Goal: Information Seeking & Learning: Learn about a topic

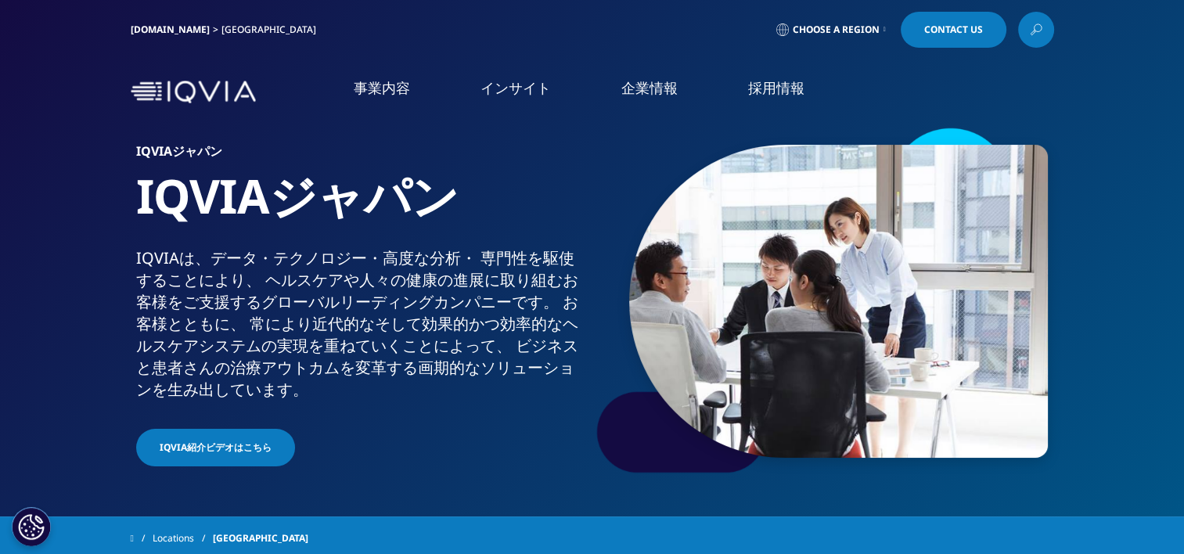
click at [933, 38] on link "Contact Us" at bounding box center [954, 30] width 106 height 36
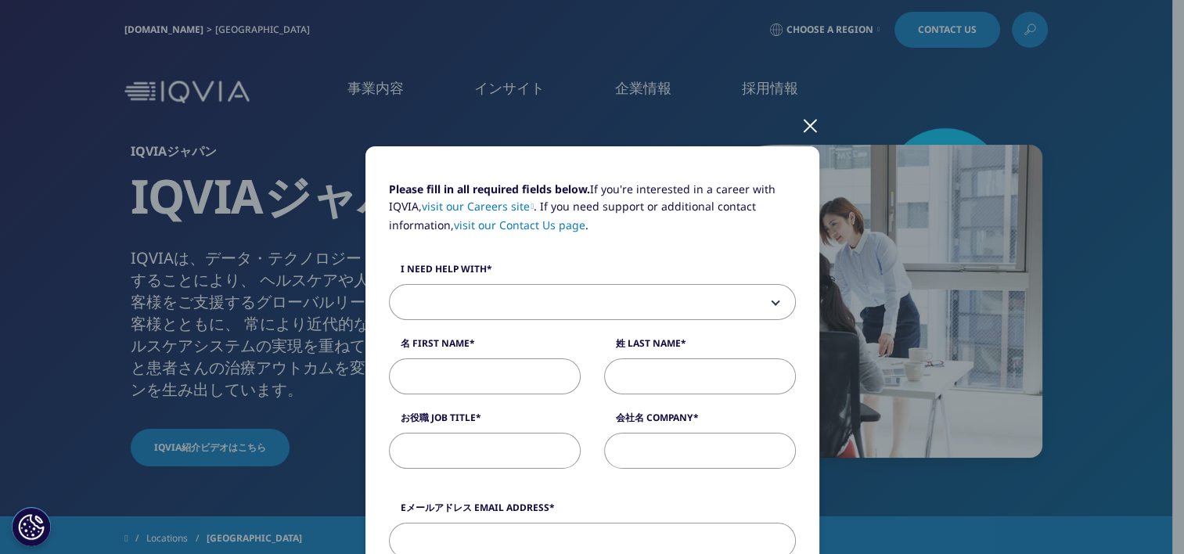
click at [801, 123] on div at bounding box center [810, 124] width 18 height 43
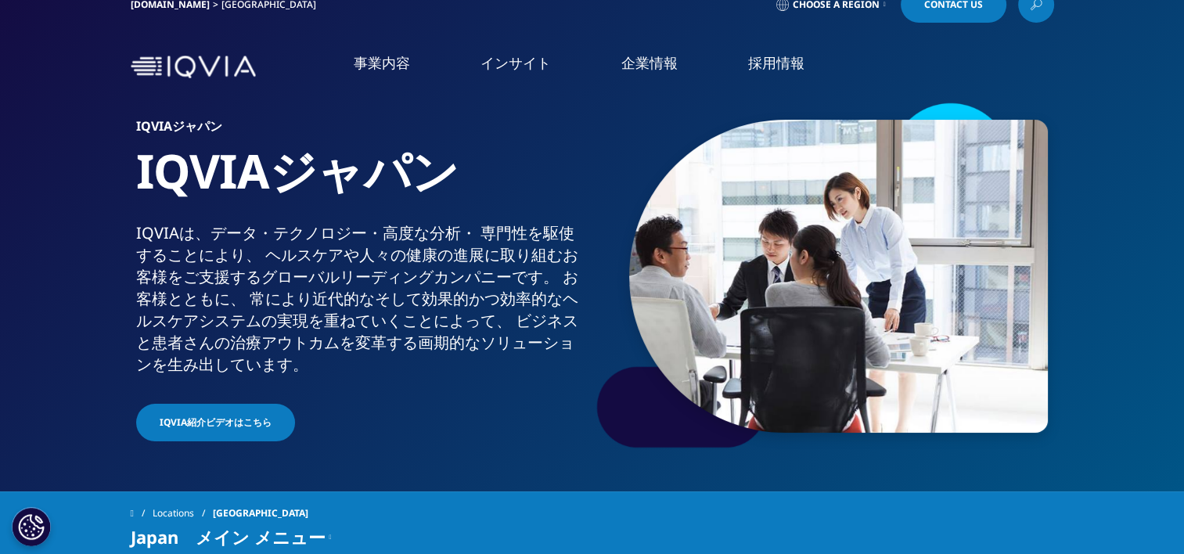
scroll to position [2, 0]
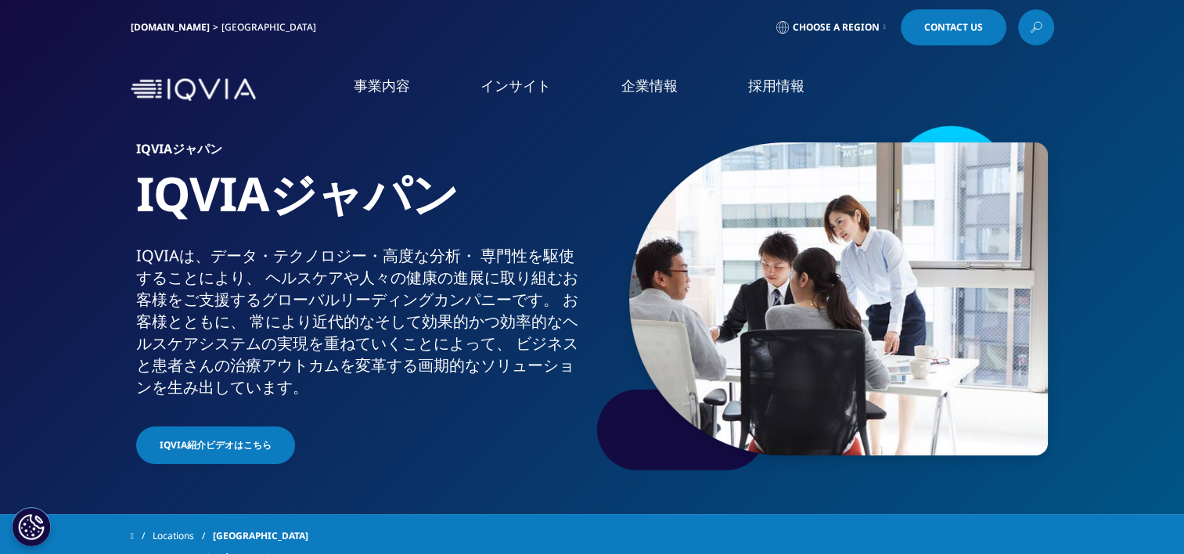
click at [1033, 23] on icon at bounding box center [1036, 27] width 13 height 20
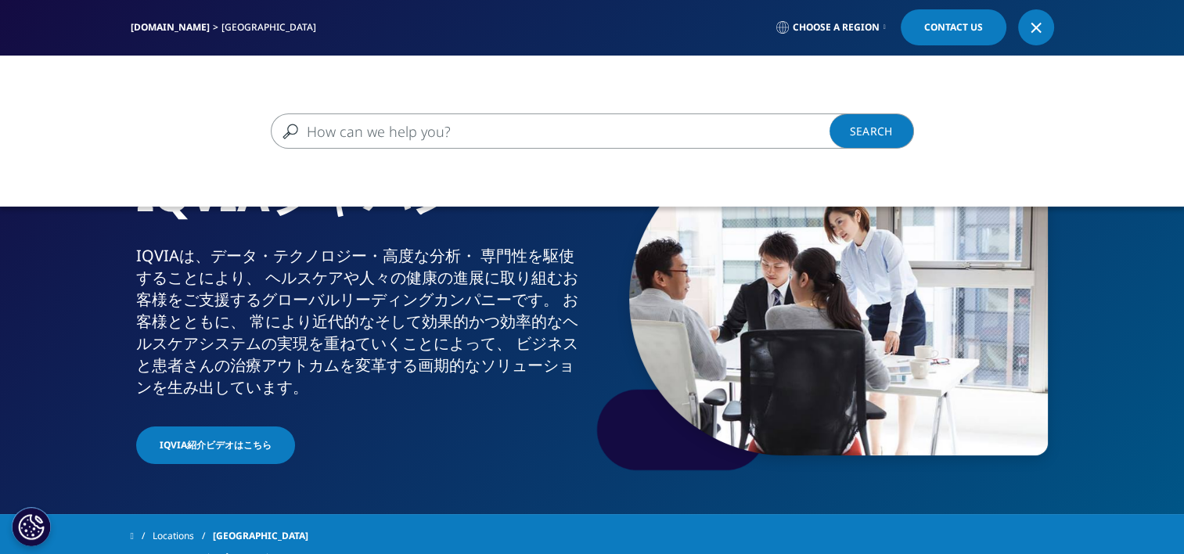
click at [1102, 293] on div "Clear Search Loading" at bounding box center [592, 333] width 1184 height 554
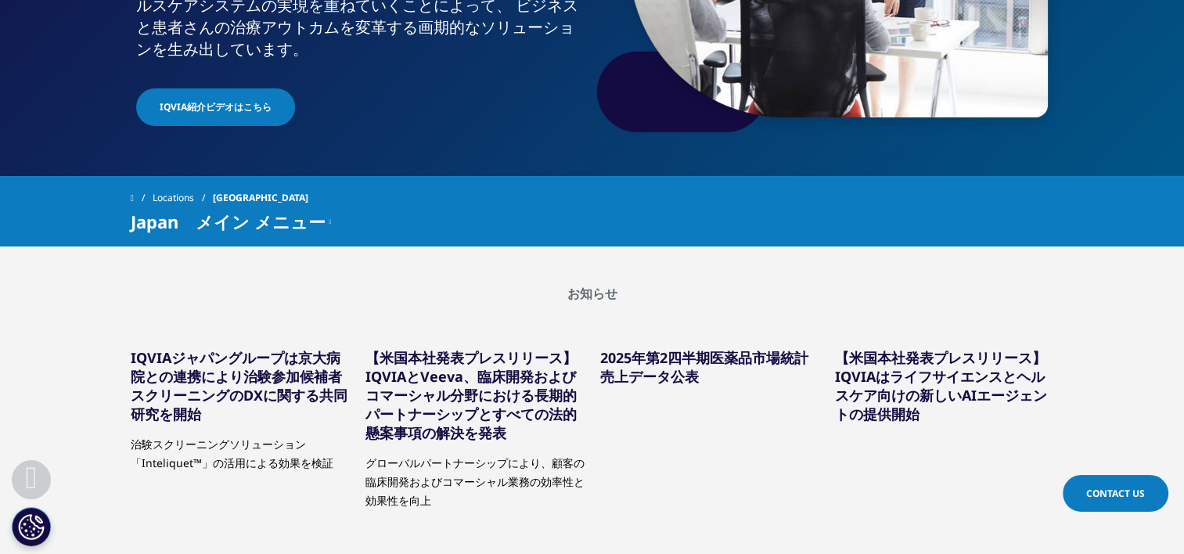
scroll to position [335, 0]
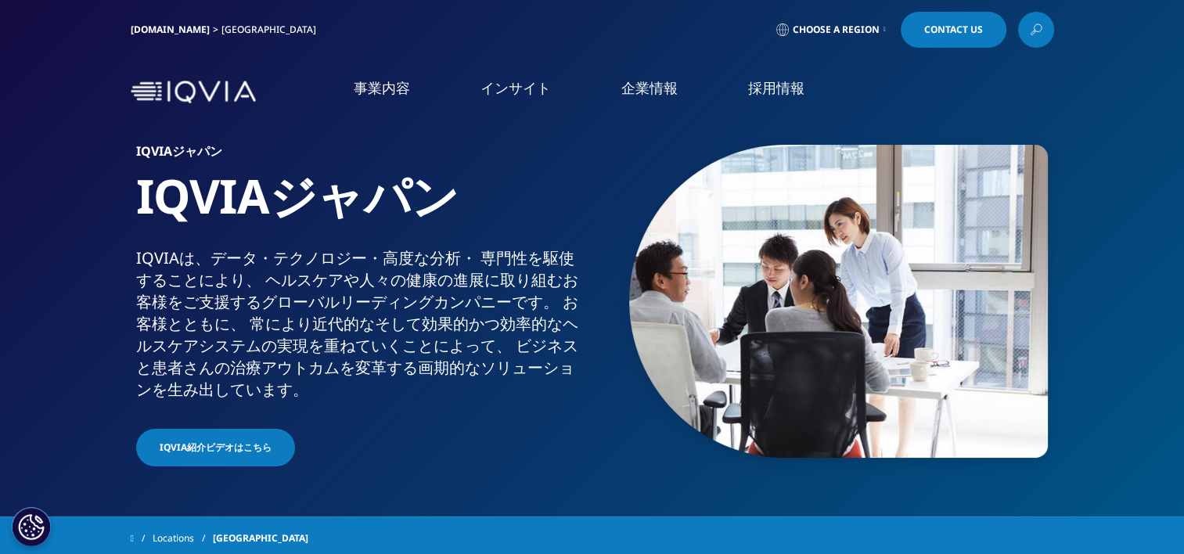
click at [527, 98] on link "インサイト" at bounding box center [516, 88] width 70 height 20
click at [332, 290] on link "概要" at bounding box center [453, 290] width 276 height 14
